Goal: Information Seeking & Learning: Learn about a topic

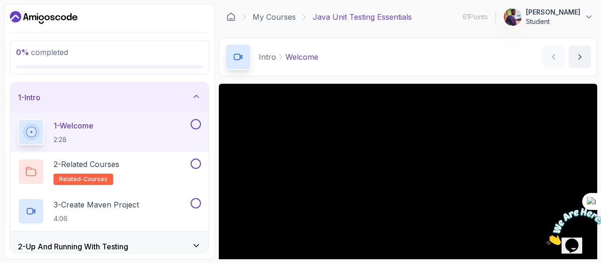
scroll to position [65, 0]
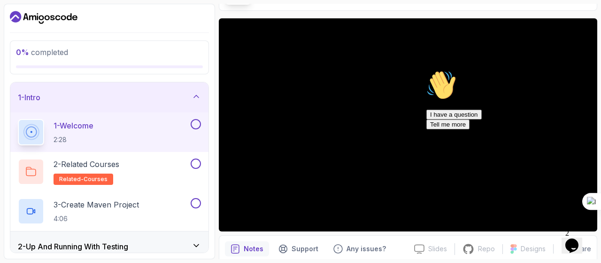
click at [583, 70] on div "Chat attention grabber" at bounding box center [511, 70] width 169 height 0
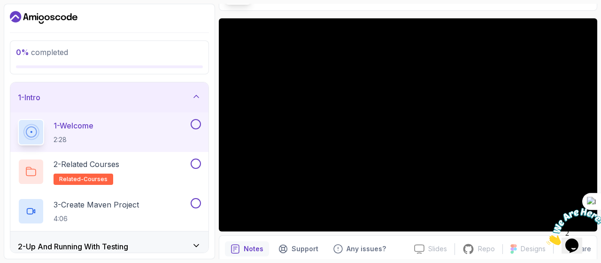
click at [575, 238] on img at bounding box center [576, 226] width 58 height 37
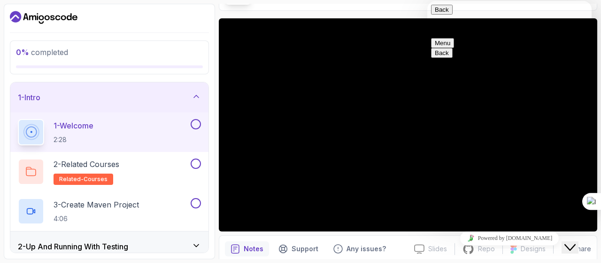
click at [576, 241] on icon "Close Chat This icon closes the chat window." at bounding box center [570, 246] width 11 height 11
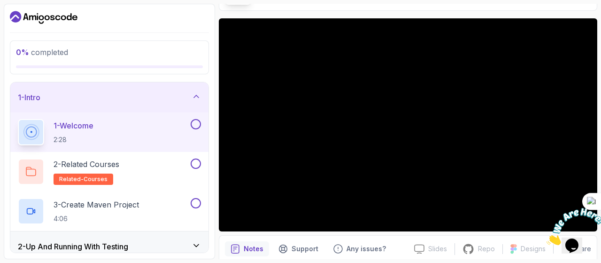
click at [572, 218] on img at bounding box center [576, 226] width 58 height 37
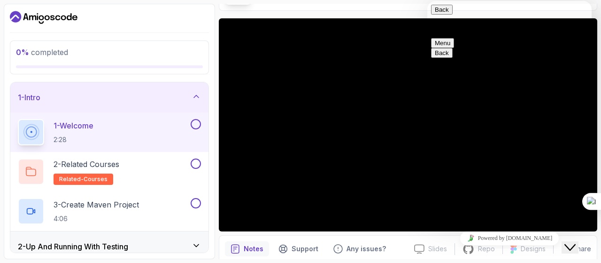
click at [576, 241] on icon "Close Chat This icon closes the chat window." at bounding box center [570, 246] width 11 height 11
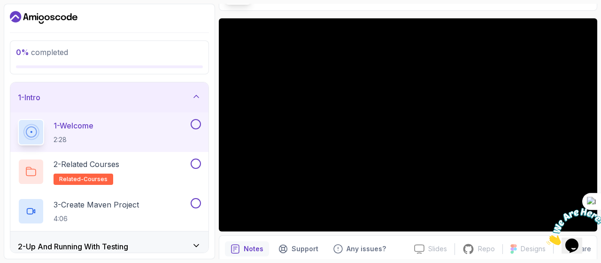
click at [574, 245] on img at bounding box center [576, 226] width 58 height 37
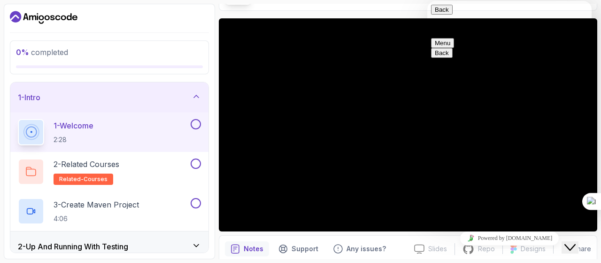
click at [454, 38] on button "Menu" at bounding box center [442, 43] width 23 height 10
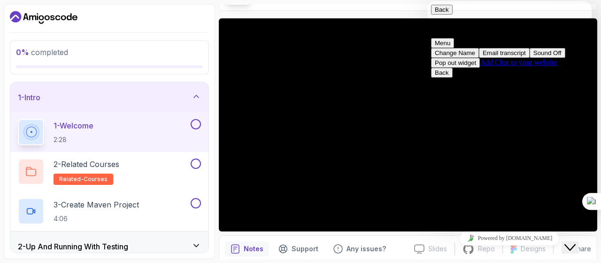
click at [480, 68] on button "Pop out widget" at bounding box center [455, 63] width 49 height 10
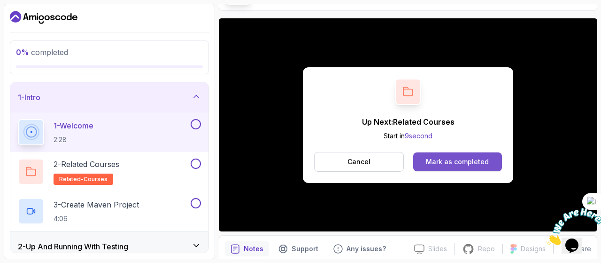
click at [448, 157] on div "Mark as completed" at bounding box center [457, 161] width 63 height 9
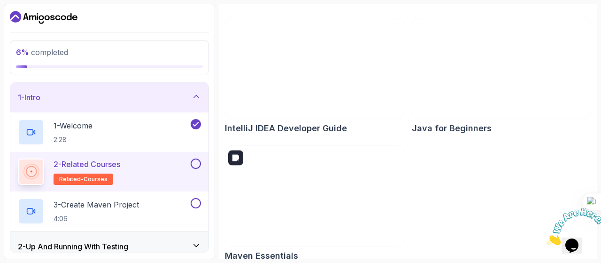
scroll to position [265, 0]
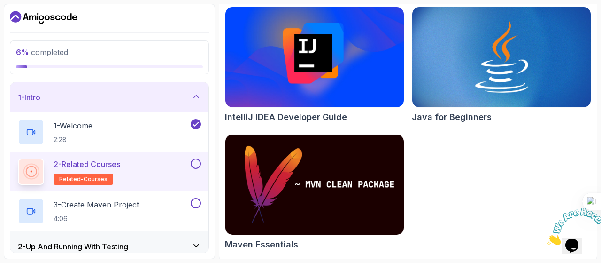
click at [193, 165] on button at bounding box center [196, 163] width 10 height 10
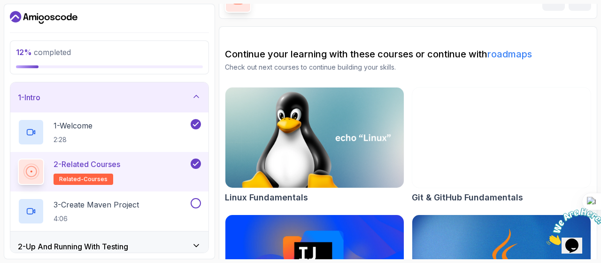
scroll to position [0, 0]
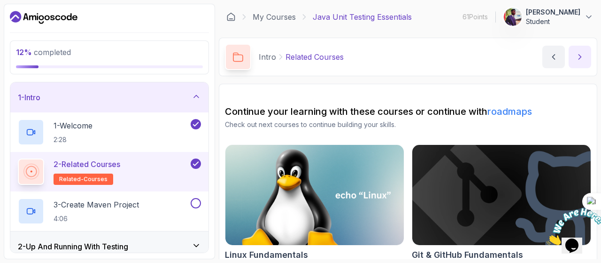
click at [576, 54] on icon "next content" at bounding box center [579, 56] width 9 height 9
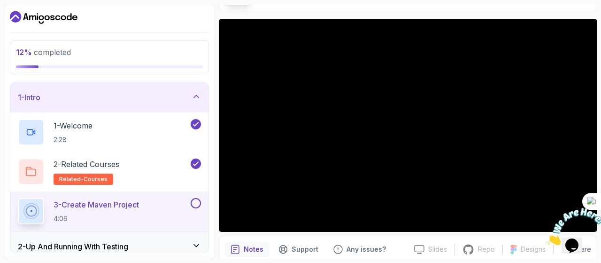
scroll to position [38, 0]
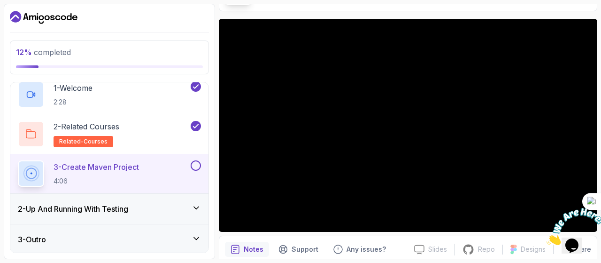
click at [202, 203] on div "2 - Up And Running With Testing" at bounding box center [109, 209] width 198 height 30
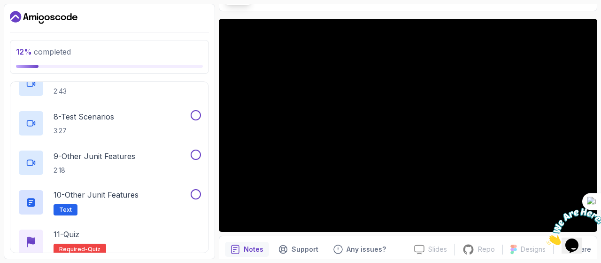
scroll to position [353, 0]
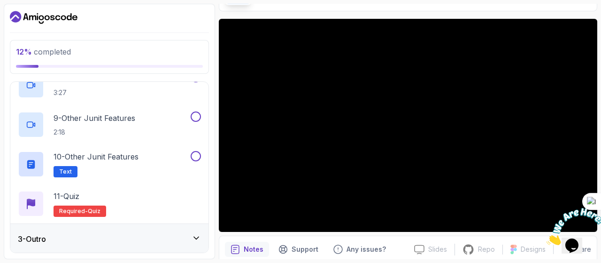
click at [196, 233] on icon at bounding box center [196, 237] width 9 height 9
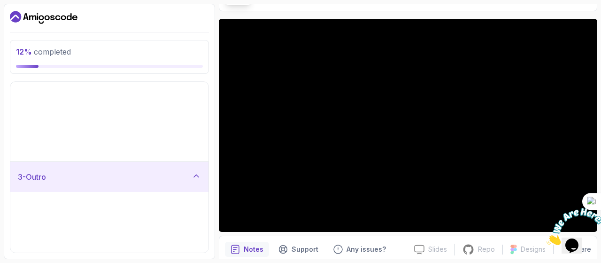
scroll to position [0, 0]
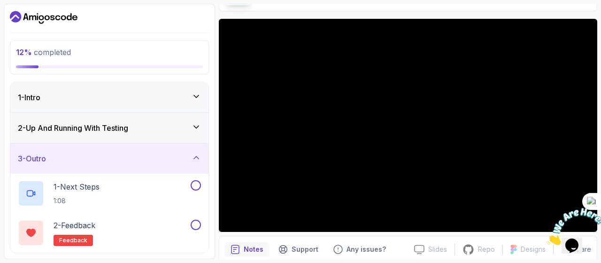
click at [195, 153] on icon at bounding box center [196, 157] width 9 height 9
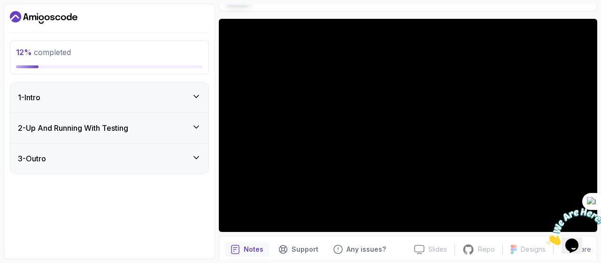
click at [195, 95] on icon at bounding box center [196, 96] width 9 height 9
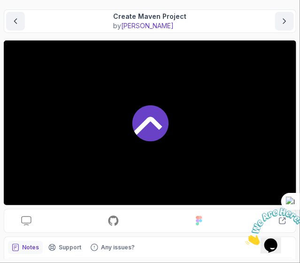
scroll to position [81, 0]
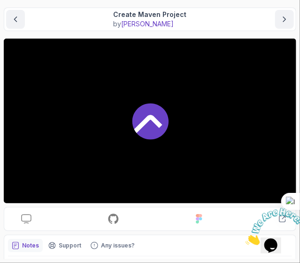
click at [229, 133] on div at bounding box center [150, 121] width 293 height 164
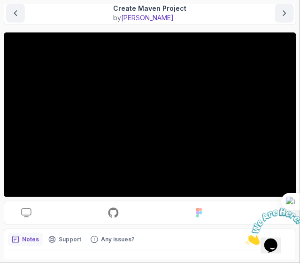
scroll to position [82, 0]
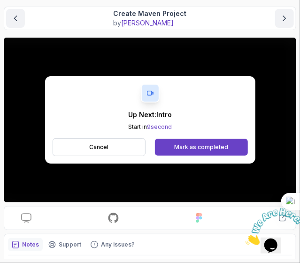
click at [213, 146] on div "Mark as completed" at bounding box center [201, 147] width 54 height 8
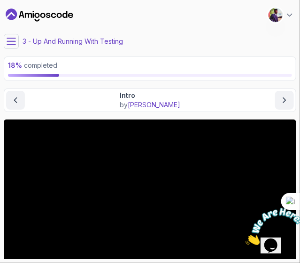
click at [9, 37] on icon at bounding box center [11, 41] width 9 height 9
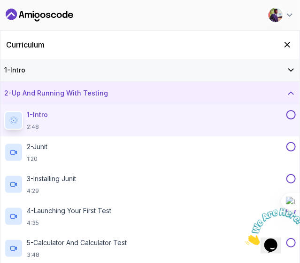
click at [290, 92] on icon at bounding box center [291, 92] width 9 height 9
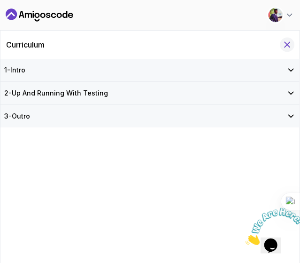
click at [289, 43] on icon "Hide Curriculum for mobile" at bounding box center [287, 44] width 5 height 5
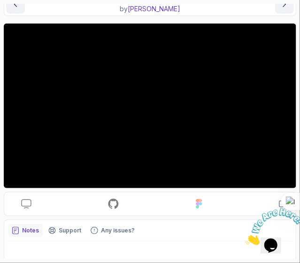
scroll to position [97, 0]
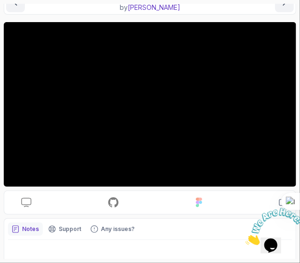
click at [242, 187] on div "Slides Slides not available Repo Repository not available Designs Design not av…" at bounding box center [150, 142] width 293 height 241
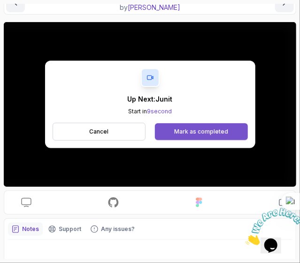
click at [223, 131] on div "Mark as completed" at bounding box center [201, 132] width 54 height 8
click at [220, 129] on div "Mark as completed" at bounding box center [201, 132] width 54 height 8
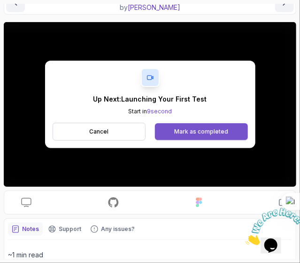
click at [205, 130] on div "Mark as completed" at bounding box center [201, 132] width 54 height 8
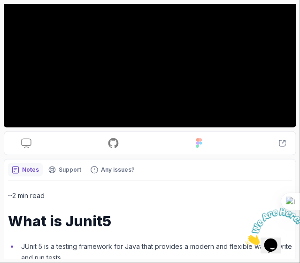
scroll to position [157, 0]
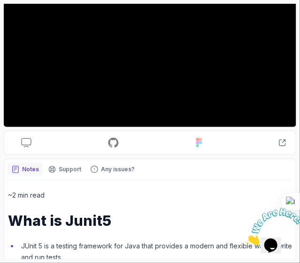
click at [193, 193] on p "~2 min read" at bounding box center [150, 194] width 284 height 11
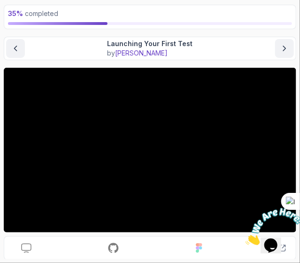
scroll to position [72, 0]
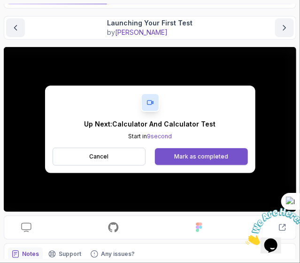
click at [209, 156] on div "Mark as completed" at bounding box center [201, 157] width 54 height 8
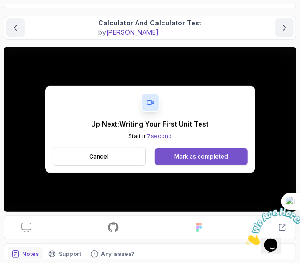
click at [216, 159] on div "Mark as completed" at bounding box center [201, 157] width 54 height 8
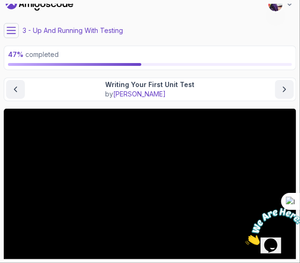
scroll to position [11, 0]
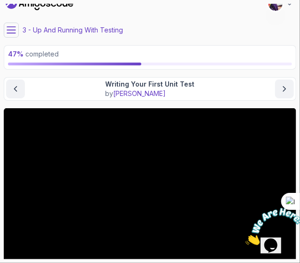
click at [12, 29] on icon at bounding box center [11, 29] width 9 height 9
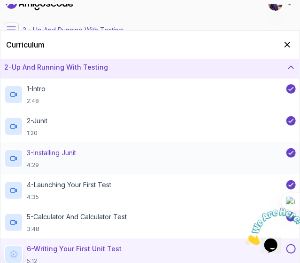
scroll to position [6, 0]
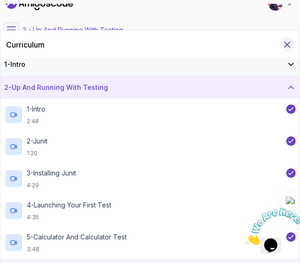
click at [284, 40] on icon "Hide Curriculum for mobile" at bounding box center [287, 44] width 10 height 10
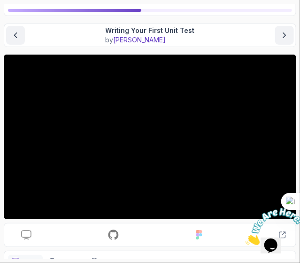
scroll to position [65, 0]
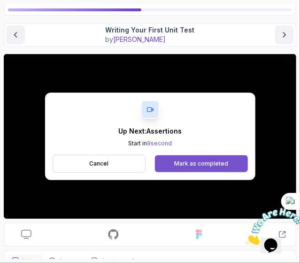
click at [205, 160] on div "Mark as completed" at bounding box center [201, 164] width 54 height 8
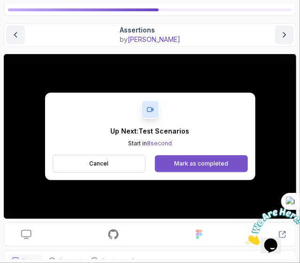
click at [214, 163] on div "Mark as completed" at bounding box center [201, 164] width 54 height 8
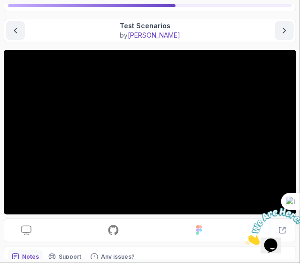
scroll to position [69, 0]
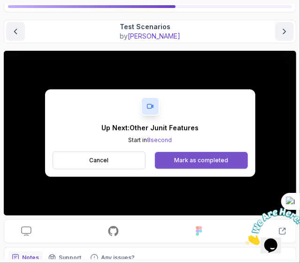
click at [223, 158] on div "Mark as completed" at bounding box center [201, 160] width 54 height 8
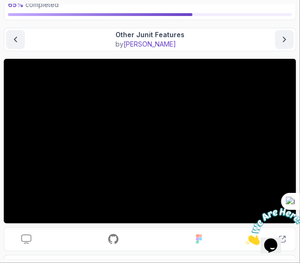
scroll to position [61, 0]
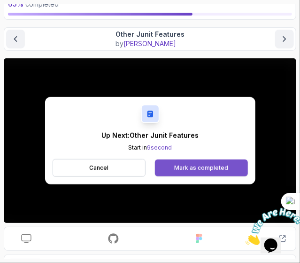
click at [216, 168] on div "Mark as completed" at bounding box center [201, 168] width 54 height 8
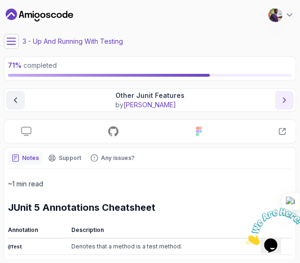
click at [287, 97] on icon "next content" at bounding box center [284, 99] width 9 height 9
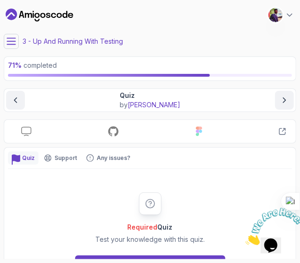
click at [10, 40] on icon at bounding box center [11, 41] width 9 height 9
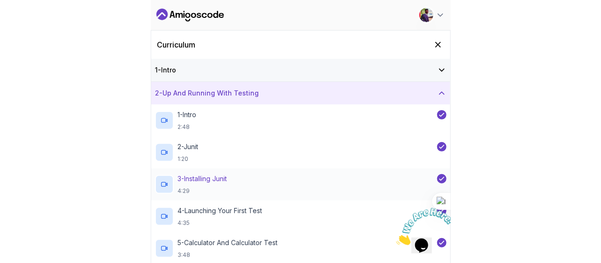
scroll to position [182, 0]
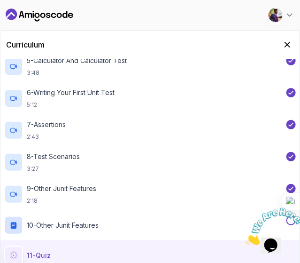
click at [293, 217] on img at bounding box center [274, 225] width 58 height 37
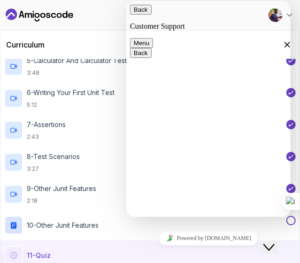
click at [294, 217] on button at bounding box center [291, 220] width 9 height 9
click at [294, 220] on icon at bounding box center [291, 220] width 8 height 9
click at [294, 220] on button at bounding box center [291, 220] width 9 height 9
click at [88, 244] on div "11 - Quiz Required- quiz" at bounding box center [149, 255] width 299 height 30
click at [274, 244] on div "Close Chat This icon closes the chat window." at bounding box center [268, 246] width 11 height 11
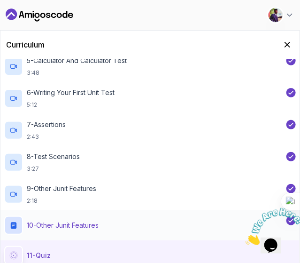
click at [75, 244] on div "11 - Quiz Required- quiz" at bounding box center [149, 255] width 299 height 30
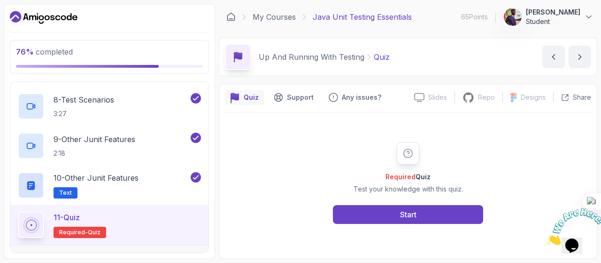
scroll to position [353, 0]
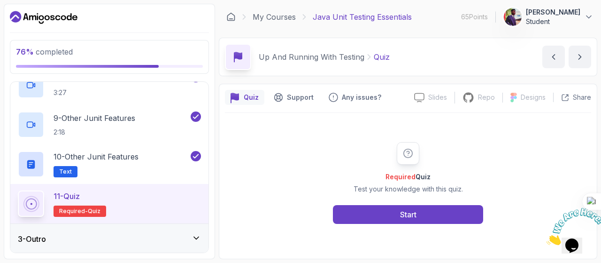
click at [194, 236] on icon at bounding box center [196, 237] width 9 height 9
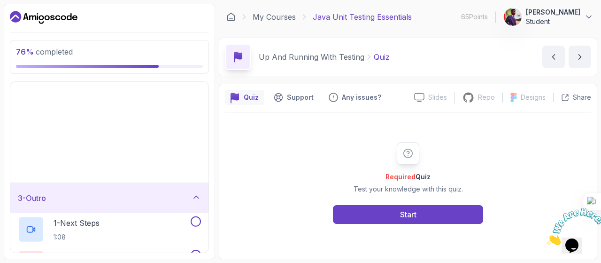
scroll to position [0, 0]
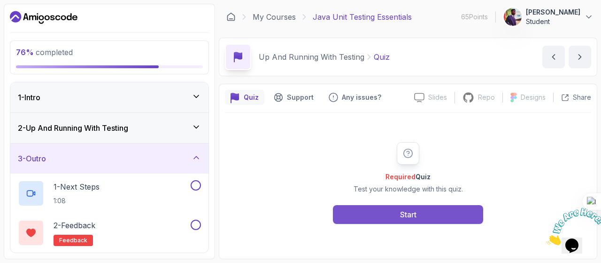
click at [429, 210] on button "Start" at bounding box center [408, 214] width 150 height 19
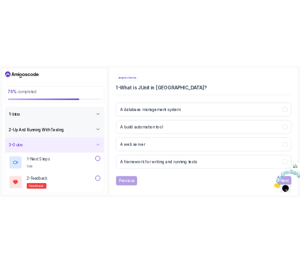
scroll to position [170, 0]
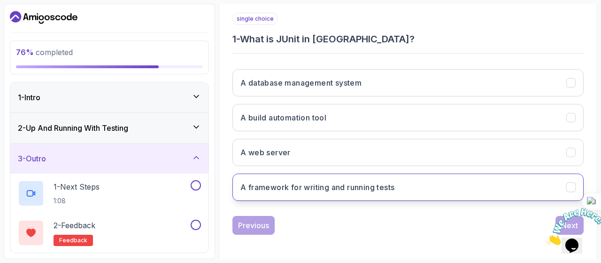
click at [371, 190] on h3 "A framework for writing and running tests" at bounding box center [318, 186] width 154 height 11
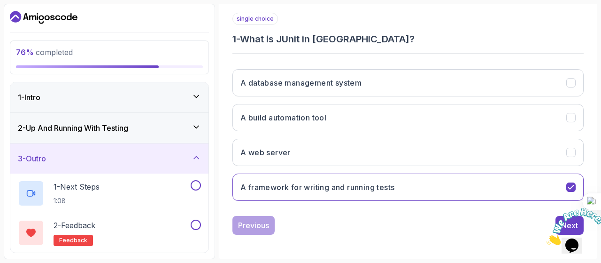
click at [559, 214] on img at bounding box center [576, 226] width 58 height 37
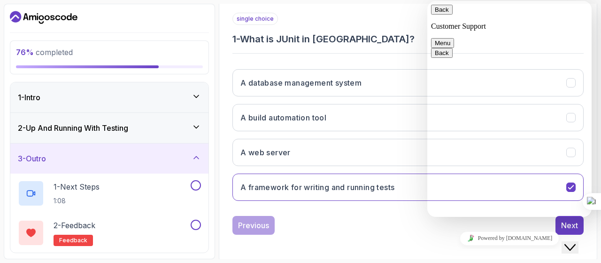
click at [578, 245] on button "Close Chat This icon closes the chat window." at bounding box center [570, 247] width 17 height 12
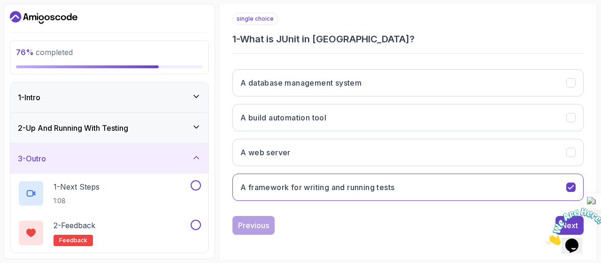
click at [559, 212] on img at bounding box center [576, 226] width 58 height 37
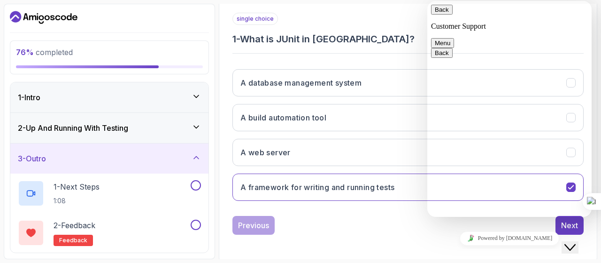
click at [451, 39] on span "Menu" at bounding box center [443, 42] width 16 height 7
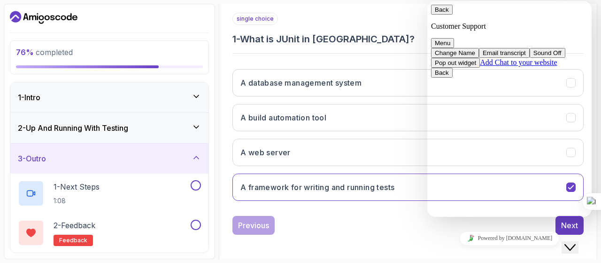
click at [597, 12] on div "Quiz Support Any issues? Slides Slides not available Repo Repository not availa…" at bounding box center [408, 87] width 379 height 347
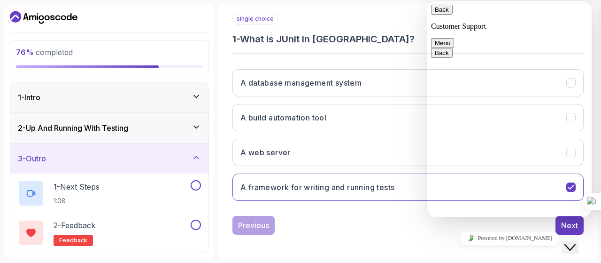
click at [575, 242] on icon "Close Chat This icon closes the chat window." at bounding box center [570, 246] width 11 height 11
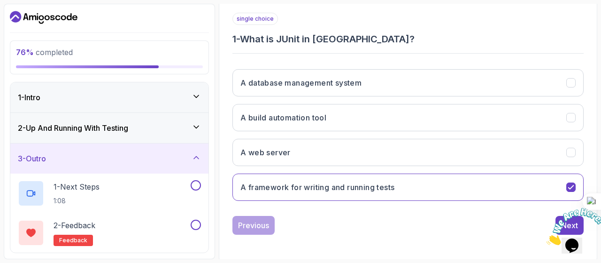
click at [552, 212] on img at bounding box center [576, 226] width 58 height 37
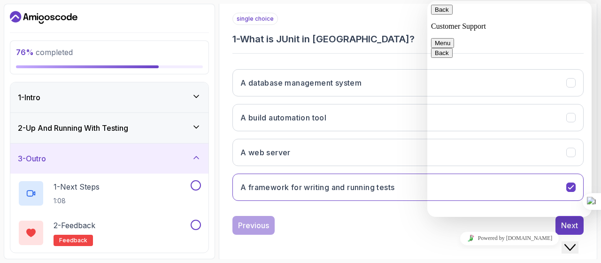
click at [576, 244] on icon "Close Chat This icon closes the chat window." at bounding box center [570, 246] width 11 height 11
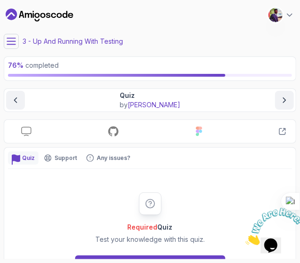
scroll to position [39, 0]
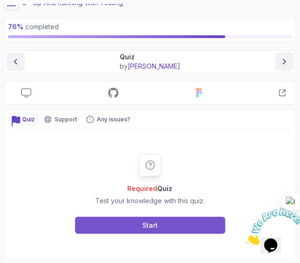
click at [187, 219] on button "Start" at bounding box center [150, 225] width 150 height 17
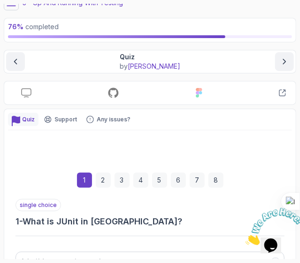
scroll to position [196, 0]
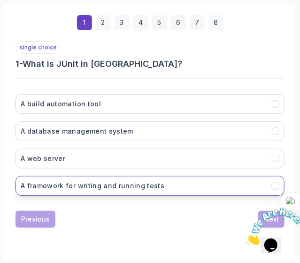
click at [169, 179] on button "A framework for writing and running tests" at bounding box center [150, 186] width 269 height 20
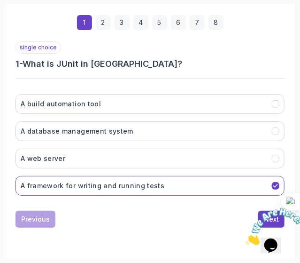
click at [265, 207] on div at bounding box center [270, 225] width 51 height 37
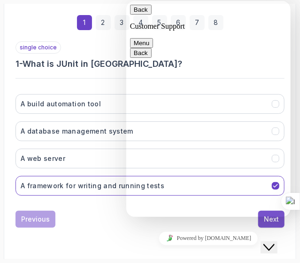
click at [264, 220] on div "Next" at bounding box center [271, 218] width 15 height 9
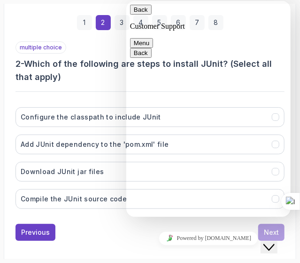
click at [277, 241] on button "Close Chat This icon closes the chat window." at bounding box center [268, 247] width 17 height 12
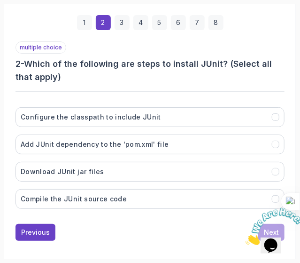
scroll to position [209, 0]
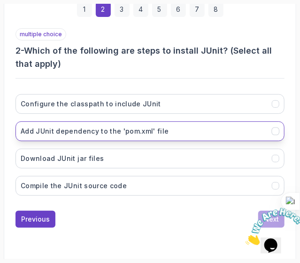
click at [140, 129] on h3 "Add JUnit dependency to the 'pom.xml' file" at bounding box center [95, 130] width 148 height 9
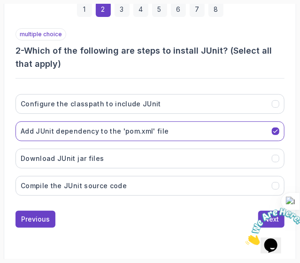
click at [261, 209] on div at bounding box center [270, 225] width 51 height 37
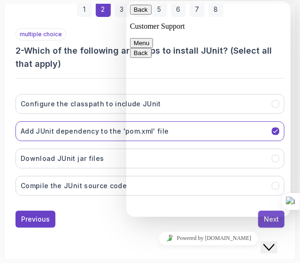
click at [281, 221] on button "Next" at bounding box center [271, 218] width 26 height 17
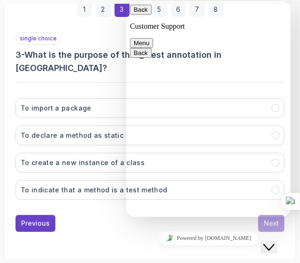
scroll to position [196, 0]
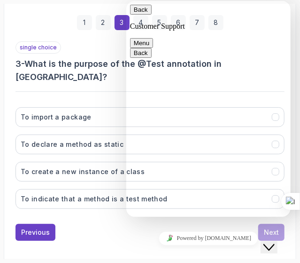
click at [119, 229] on div "1 2 3 4 5 6 7 8 single choice 3 - What is the purpose of the @Test annotation i…" at bounding box center [150, 122] width 284 height 252
click at [272, 241] on icon "Close Chat This icon closes the chat window." at bounding box center [268, 246] width 11 height 11
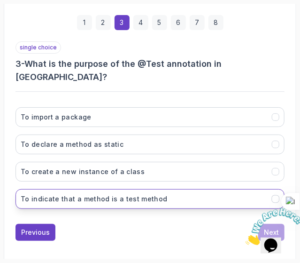
click at [144, 194] on h3 "To indicate that a method is a test method" at bounding box center [94, 198] width 147 height 9
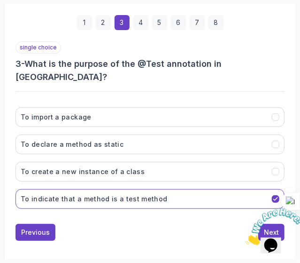
click at [278, 215] on img at bounding box center [274, 225] width 58 height 37
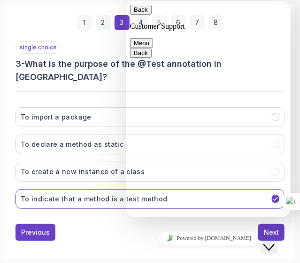
click at [126, 1] on div "Rate this chat Insert emoji" at bounding box center [126, 1] width 0 height 0
click at [280, 224] on button "Next" at bounding box center [271, 232] width 26 height 17
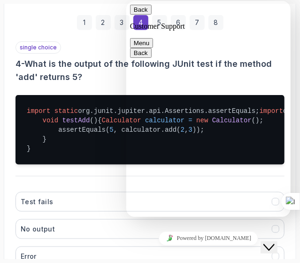
click at [277, 241] on button "Close Chat This icon closes the chat window." at bounding box center [268, 247] width 17 height 12
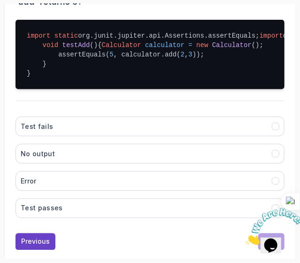
scroll to position [309, 0]
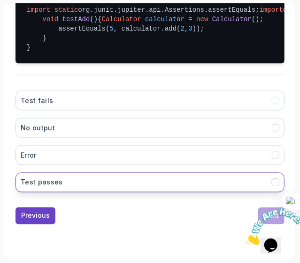
click at [162, 192] on button "Test passes" at bounding box center [150, 182] width 269 height 20
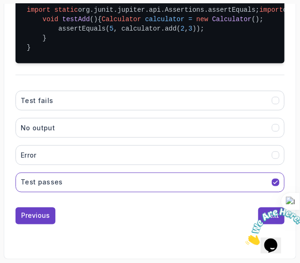
click at [272, 222] on img at bounding box center [274, 225] width 58 height 37
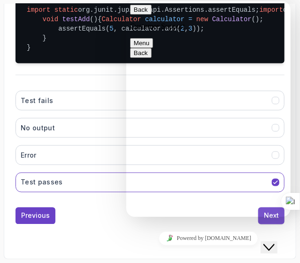
click at [280, 221] on button "Next" at bounding box center [271, 215] width 26 height 17
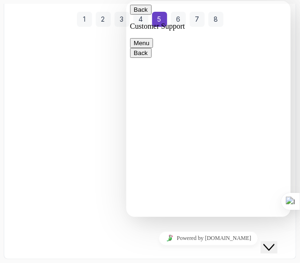
scroll to position [196, 0]
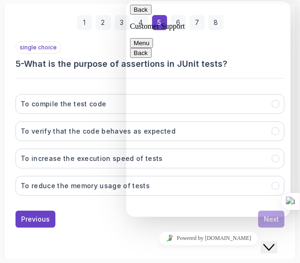
click at [117, 218] on div "Previous Next" at bounding box center [150, 218] width 269 height 17
click at [273, 241] on icon "Close Chat This icon closes the chat window." at bounding box center [268, 246] width 11 height 11
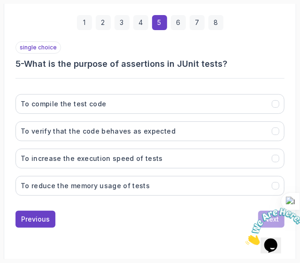
click at [132, 216] on div "Previous Next" at bounding box center [150, 218] width 269 height 17
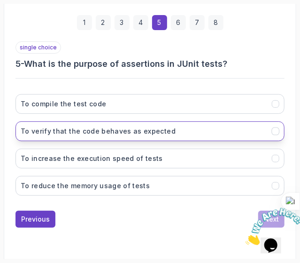
click at [193, 131] on button "To verify that the code behaves as expected" at bounding box center [150, 131] width 269 height 20
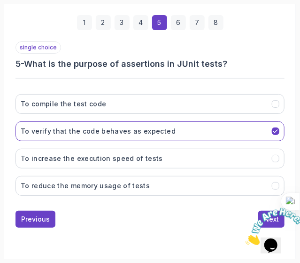
click at [260, 211] on div at bounding box center [270, 225] width 51 height 37
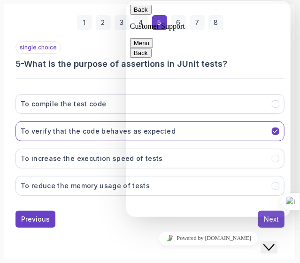
click at [269, 219] on div "Next" at bounding box center [271, 218] width 15 height 9
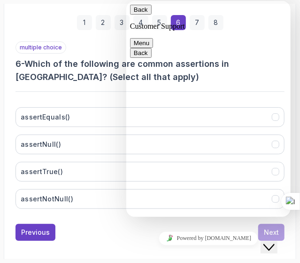
click at [92, 241] on div "1 2 3 4 5 6 7 8 multiple choice 6 - Which of the following are common assertion…" at bounding box center [150, 122] width 284 height 252
click at [274, 243] on icon "Chat widget" at bounding box center [268, 246] width 11 height 7
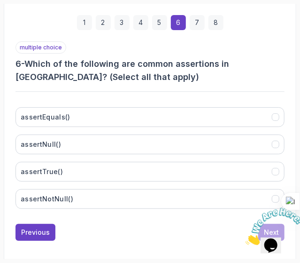
scroll to position [198, 0]
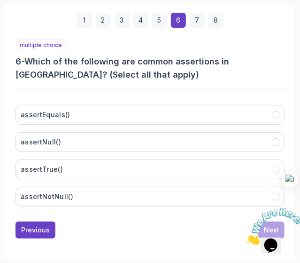
drag, startPoint x: 291, startPoint y: 203, endPoint x: 290, endPoint y: 180, distance: 22.6
click at [290, 180] on div at bounding box center [290, 179] width 17 height 17
click at [245, 238] on icon "Close" at bounding box center [245, 242] width 0 height 8
drag, startPoint x: 294, startPoint y: 178, endPoint x: 300, endPoint y: 202, distance: 24.6
click at [300, 202] on div at bounding box center [291, 202] width 17 height 17
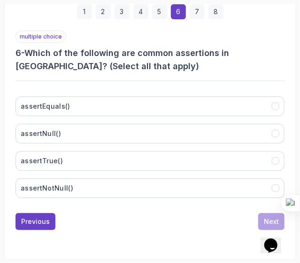
scroll to position [209, 0]
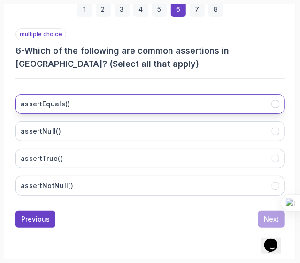
click at [160, 106] on button "assertEquals()" at bounding box center [150, 104] width 269 height 20
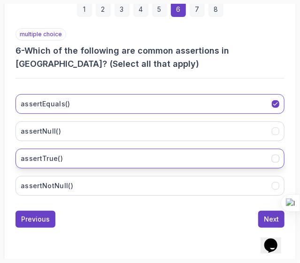
click at [140, 158] on button "assertTrue()" at bounding box center [150, 158] width 269 height 20
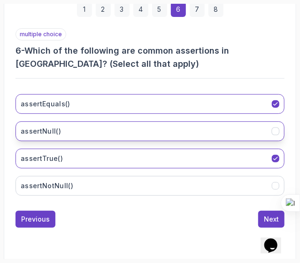
click at [147, 122] on button "assertNull()" at bounding box center [150, 131] width 269 height 20
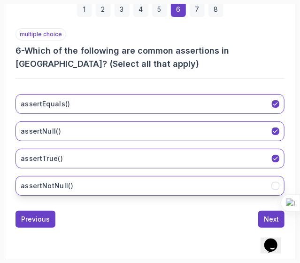
click at [140, 180] on button "assertNotNull()" at bounding box center [150, 186] width 269 height 20
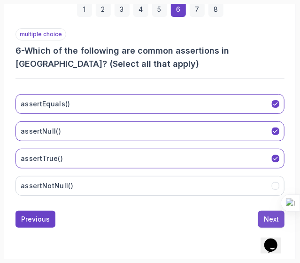
click at [279, 214] on div "Next" at bounding box center [271, 218] width 15 height 9
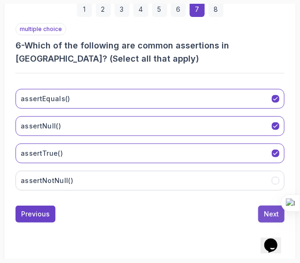
scroll to position [196, 0]
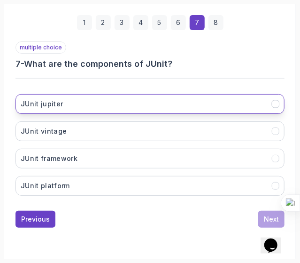
click at [271, 110] on button "JUnit jupiter" at bounding box center [150, 104] width 269 height 20
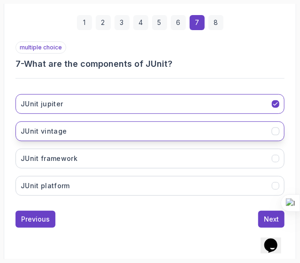
click at [272, 131] on button "JUnit vintage" at bounding box center [150, 131] width 269 height 20
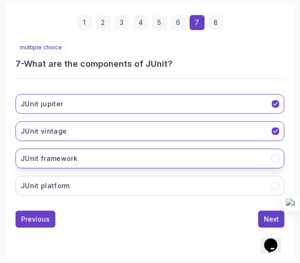
click at [274, 157] on icon "JUnit framework" at bounding box center [275, 158] width 7 height 7
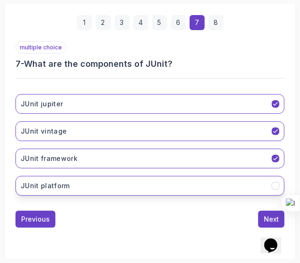
drag, startPoint x: 288, startPoint y: 181, endPoint x: 263, endPoint y: 182, distance: 25.4
click at [263, 182] on div "1 2 3 4 5 6 7 8 multiple choice 7 - What are the components of JUnit? JUnit jup…" at bounding box center [150, 115] width 284 height 239
click at [263, 182] on button "JUnit platform" at bounding box center [150, 186] width 269 height 20
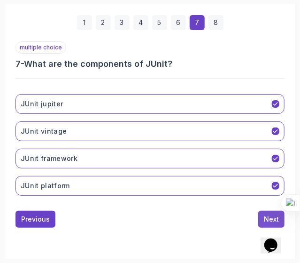
click at [272, 210] on button "Next" at bounding box center [271, 218] width 26 height 17
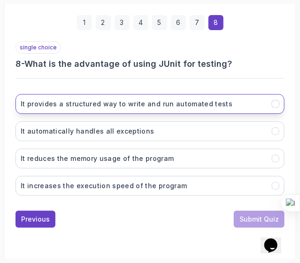
click at [217, 104] on h3 "It provides a structured way to write and run automated tests" at bounding box center [127, 103] width 212 height 9
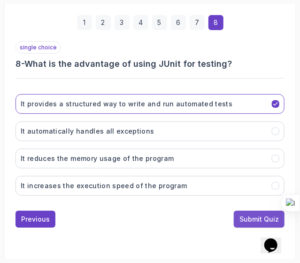
click at [248, 214] on div "Submit Quiz" at bounding box center [259, 218] width 39 height 9
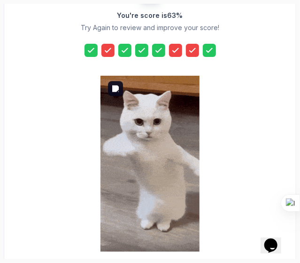
scroll to position [256, 0]
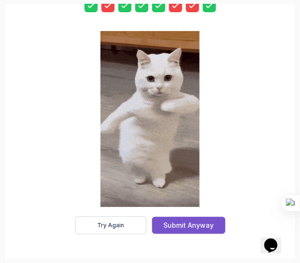
click at [186, 221] on div "Submit Anyway" at bounding box center [188, 224] width 50 height 9
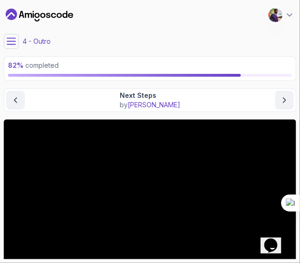
click at [10, 46] on icon at bounding box center [11, 41] width 9 height 9
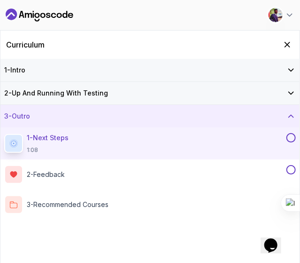
click at [151, 144] on div "1 - Next Steps 1:08" at bounding box center [144, 143] width 280 height 21
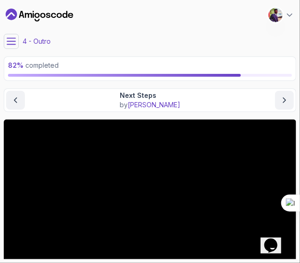
scroll to position [70, 0]
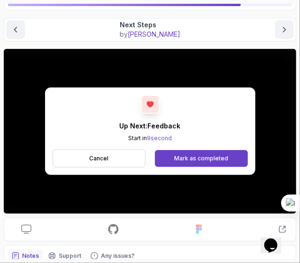
click at [228, 153] on button "Mark as completed" at bounding box center [201, 158] width 93 height 17
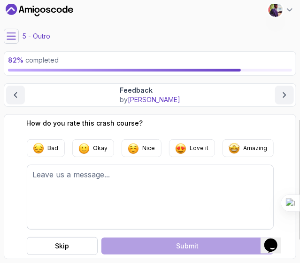
scroll to position [3, 0]
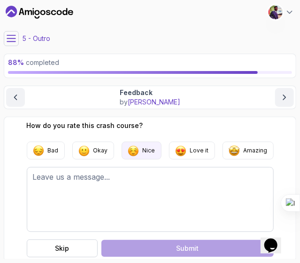
click at [140, 149] on button "Nice" at bounding box center [142, 150] width 40 height 18
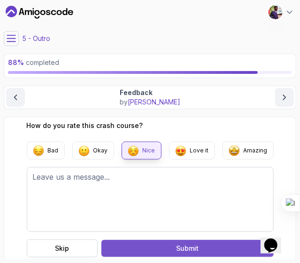
click at [186, 248] on div "Submit your feedback" at bounding box center [187, 247] width 23 height 9
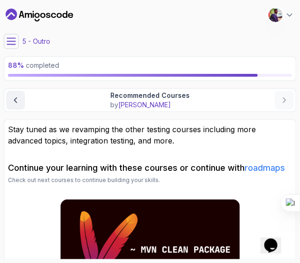
click at [11, 41] on icon at bounding box center [11, 41] width 8 height 6
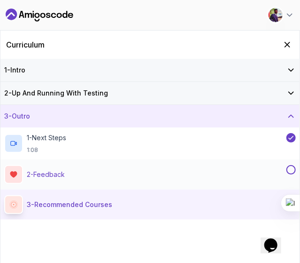
click at [290, 172] on button at bounding box center [291, 169] width 9 height 9
drag, startPoint x: 296, startPoint y: 207, endPoint x: 300, endPoint y: 228, distance: 21.5
click at [300, 228] on div at bounding box center [291, 223] width 17 height 17
click at [289, 200] on button at bounding box center [291, 199] width 9 height 9
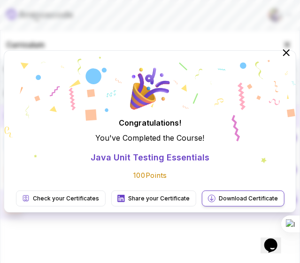
click at [236, 199] on p "Download Certificate" at bounding box center [248, 198] width 59 height 8
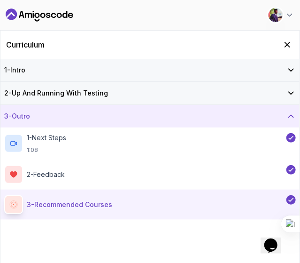
click at [291, 93] on icon at bounding box center [291, 93] width 5 height 2
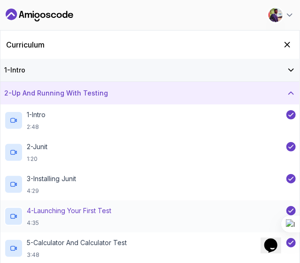
scroll to position [182, 0]
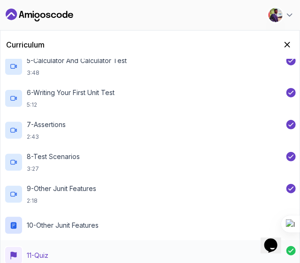
click at [75, 255] on div "11 - Quiz quiz" at bounding box center [145, 255] width 282 height 19
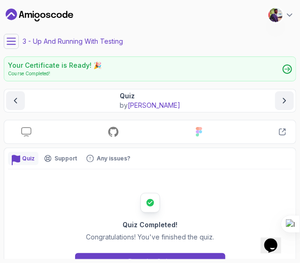
scroll to position [36, 0]
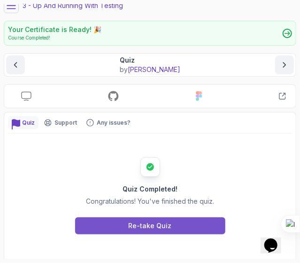
click at [155, 222] on div "Re-take Quiz" at bounding box center [150, 225] width 43 height 9
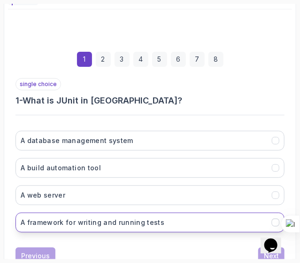
scroll to position [196, 0]
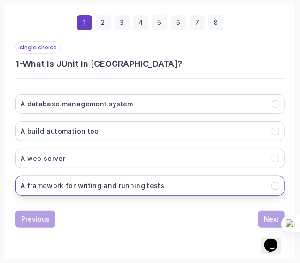
click at [185, 177] on button "A framework for writing and running tests" at bounding box center [150, 186] width 269 height 20
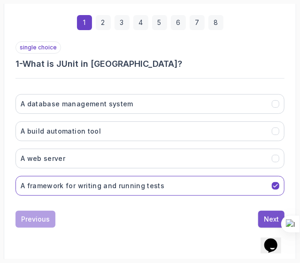
click at [271, 214] on div "Next" at bounding box center [271, 218] width 15 height 9
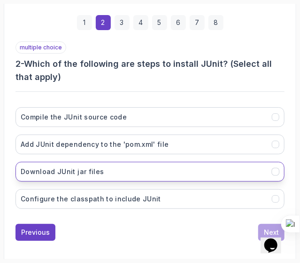
click at [156, 172] on button "Download JUnit jar files" at bounding box center [150, 172] width 269 height 20
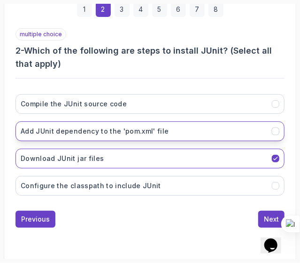
click at [258, 130] on button "Add JUnit dependency to the 'pom.xml' file" at bounding box center [150, 131] width 269 height 20
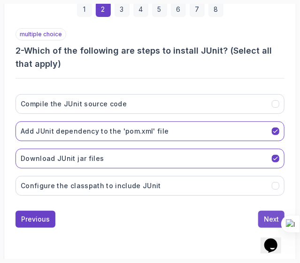
click at [266, 214] on div "Next" at bounding box center [271, 218] width 15 height 9
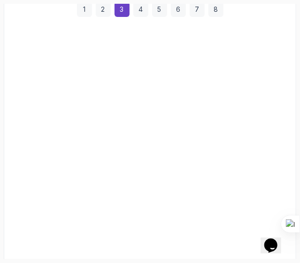
scroll to position [196, 0]
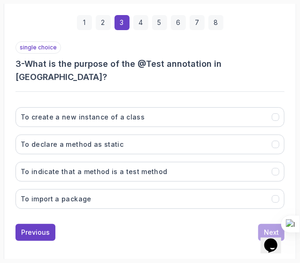
click at [43, 225] on div "1 2 3 4 5 6 7 8 single choice 3 - What is the purpose of the @Test annotation i…" at bounding box center [150, 122] width 284 height 252
click at [39, 227] on div "Previous" at bounding box center [35, 231] width 29 height 9
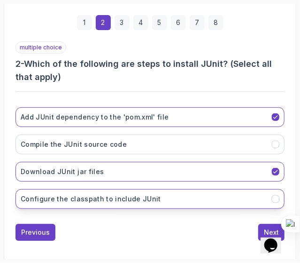
click at [195, 202] on button "Configure the classpath to include JUnit" at bounding box center [150, 199] width 269 height 20
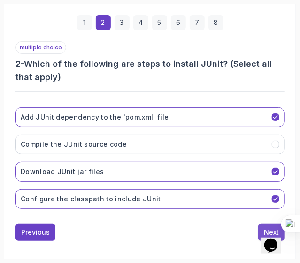
click at [259, 224] on button "Next" at bounding box center [271, 232] width 26 height 17
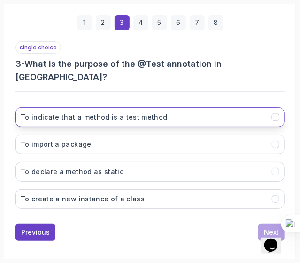
click at [232, 107] on button "To indicate that a method is a test method" at bounding box center [150, 117] width 269 height 20
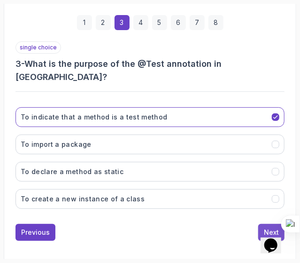
click at [269, 224] on button "Next" at bounding box center [271, 232] width 26 height 17
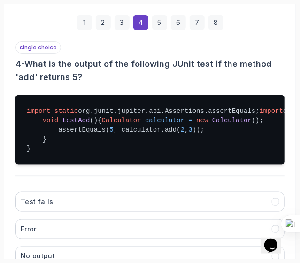
scroll to position [341, 0]
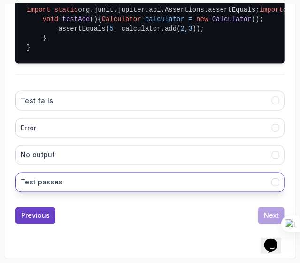
click at [256, 190] on button "Test passes" at bounding box center [150, 182] width 269 height 20
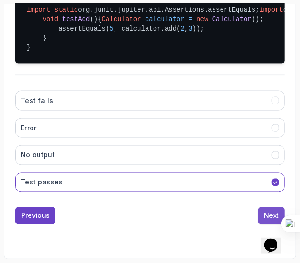
click at [265, 216] on div "Next" at bounding box center [271, 215] width 15 height 9
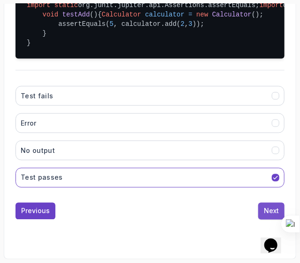
scroll to position [196, 0]
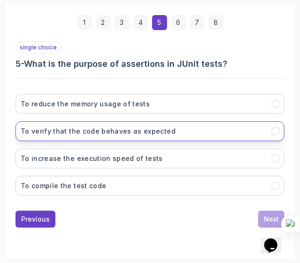
click at [223, 129] on button "To verify that the code behaves as expected" at bounding box center [150, 131] width 269 height 20
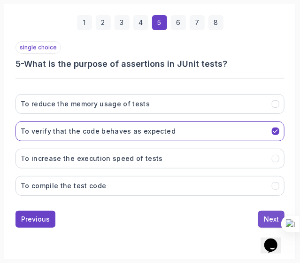
click at [265, 215] on div "Next" at bounding box center [271, 218] width 15 height 9
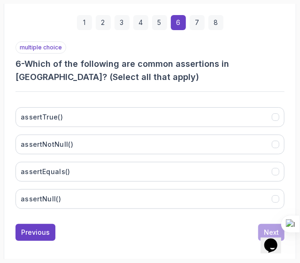
click at [286, 192] on div "1 2 3 4 5 6 7 8 multiple choice 6 - Which of the following are common assertion…" at bounding box center [150, 122] width 284 height 252
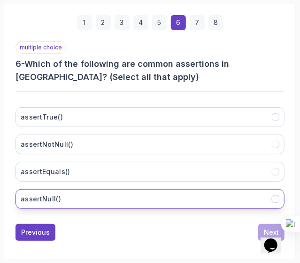
click at [267, 192] on button "assertNull()" at bounding box center [150, 199] width 269 height 20
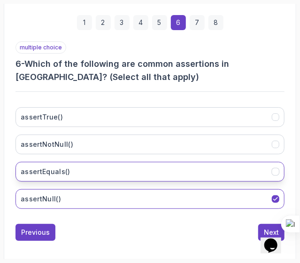
click at [268, 167] on button "assertEquals()" at bounding box center [150, 172] width 269 height 20
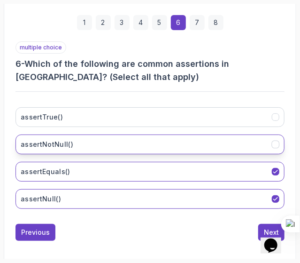
click at [272, 150] on button "assertNotNull()" at bounding box center [150, 144] width 269 height 20
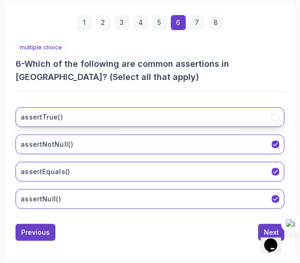
click at [256, 120] on button "assertTrue()" at bounding box center [150, 117] width 269 height 20
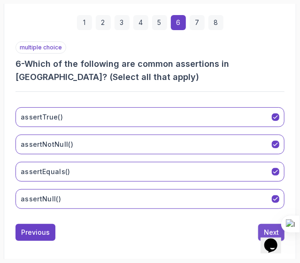
click at [262, 224] on button "Next" at bounding box center [271, 232] width 26 height 17
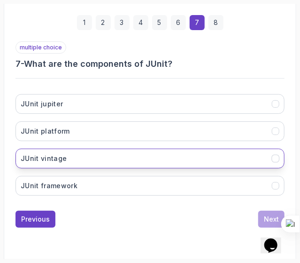
click at [240, 162] on button "JUnit vintage" at bounding box center [150, 158] width 269 height 20
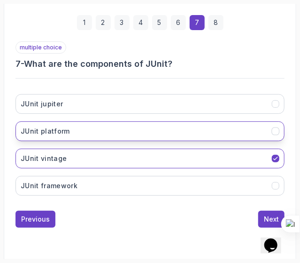
click at [270, 123] on button "JUnit platform" at bounding box center [150, 131] width 269 height 20
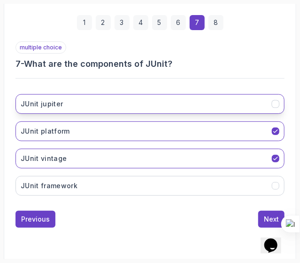
click at [238, 99] on button "JUnit jupiter" at bounding box center [150, 104] width 269 height 20
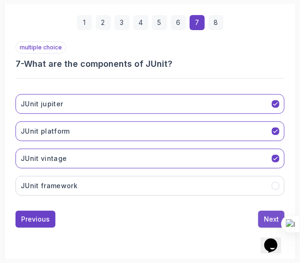
click at [262, 211] on button "Next" at bounding box center [271, 218] width 26 height 17
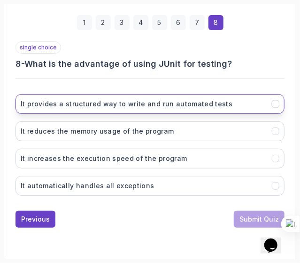
click at [221, 104] on h3 "It provides a structured way to write and run automated tests" at bounding box center [127, 103] width 212 height 9
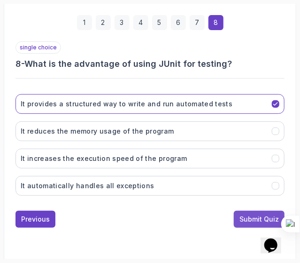
click at [247, 214] on div "Submit Quiz" at bounding box center [259, 218] width 39 height 9
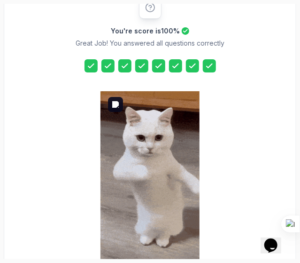
scroll to position [256, 0]
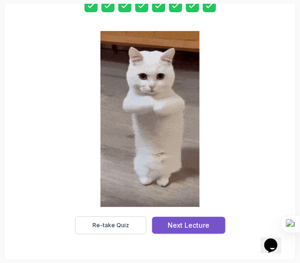
click at [179, 222] on div "Next Lecture" at bounding box center [189, 224] width 42 height 9
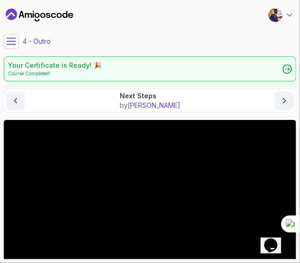
click at [120, 70] on div "Your Certificate is Ready! 🎉 Course Completed!" at bounding box center [150, 68] width 293 height 25
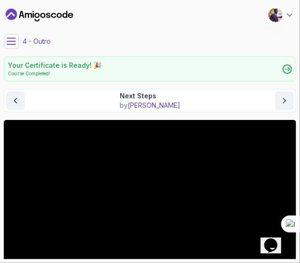
scroll to position [128, 0]
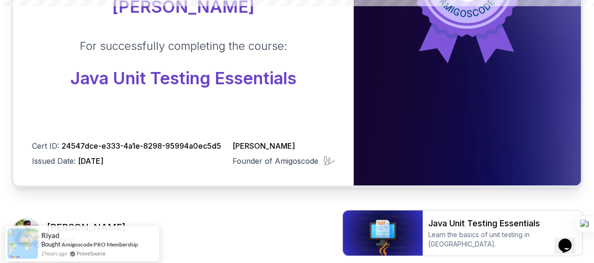
scroll to position [256, 0]
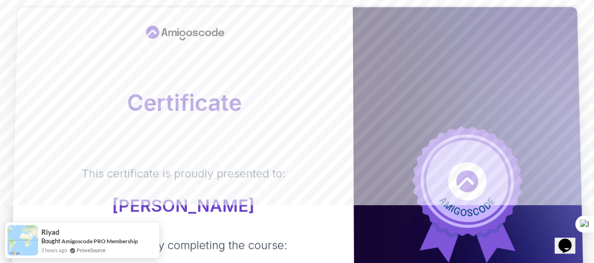
scroll to position [56, 0]
